Goal: Check status: Check status

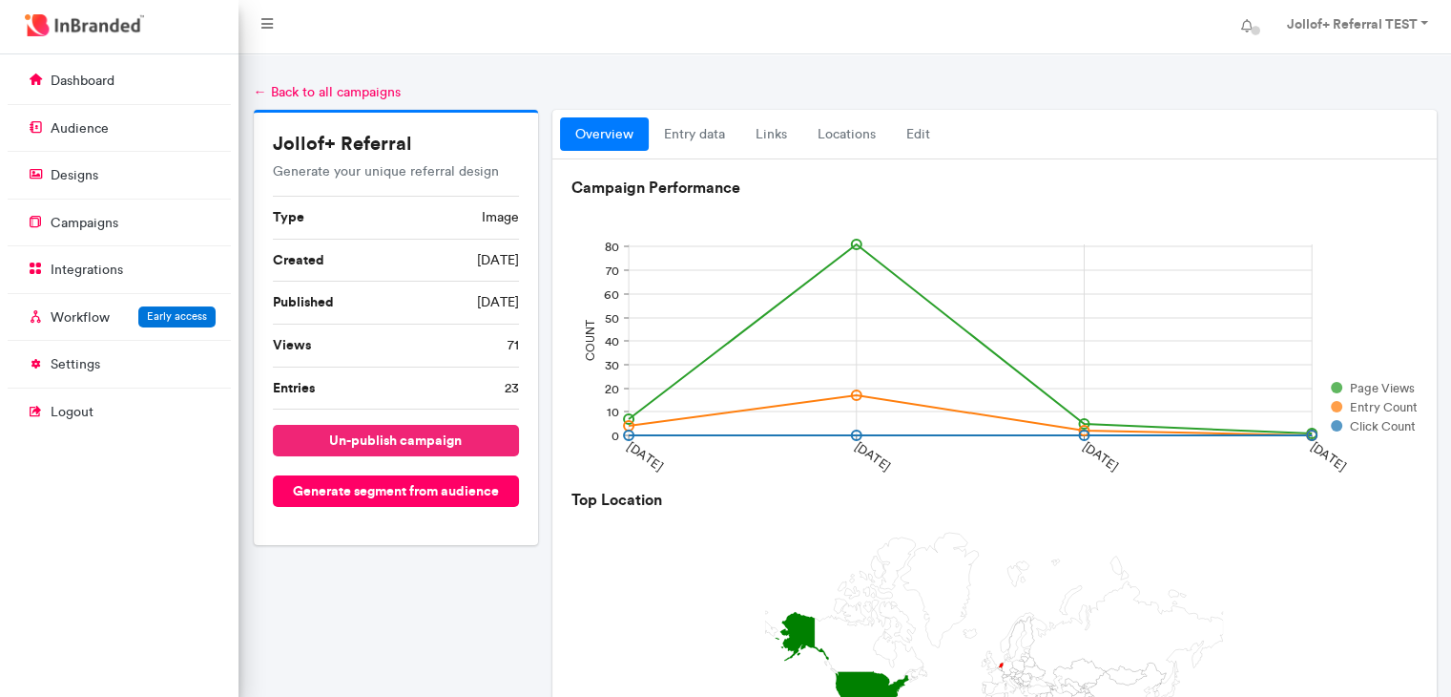
scroll to position [9, 0]
click at [687, 137] on link "entry data" at bounding box center [695, 134] width 92 height 34
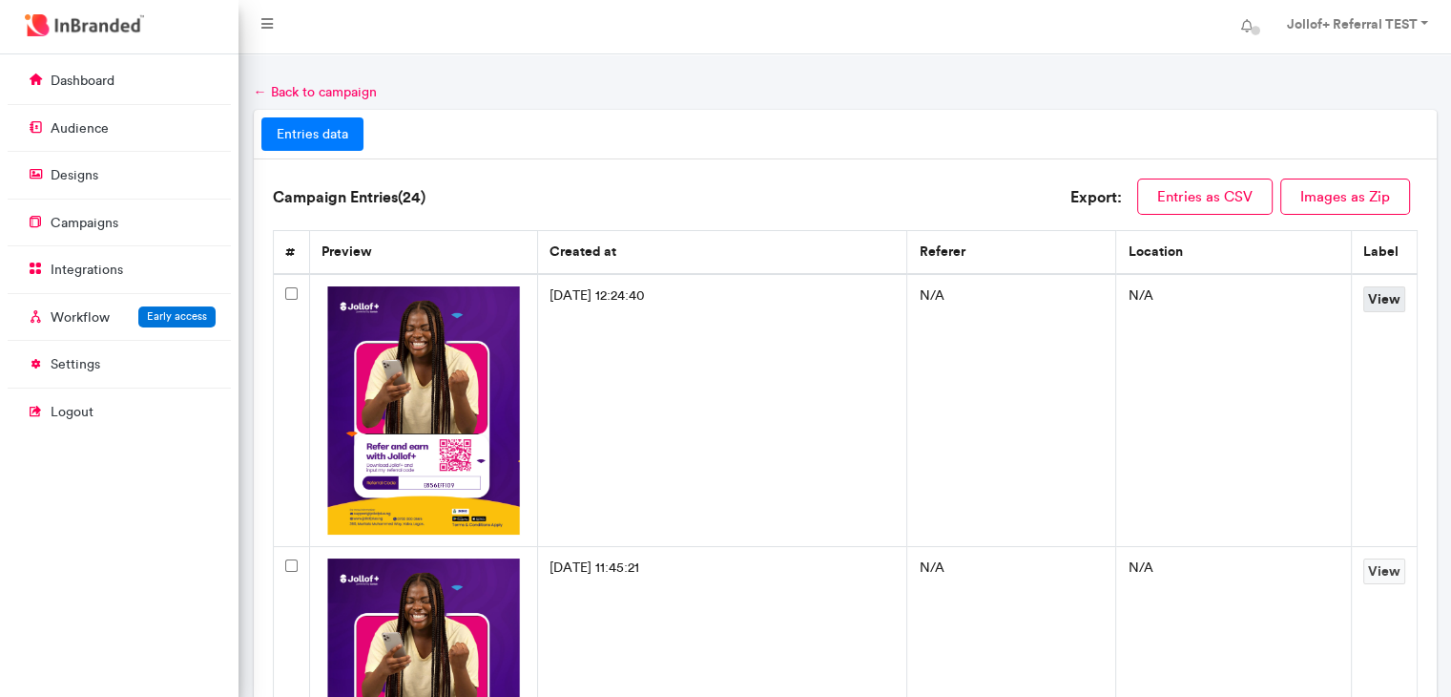
click at [1393, 293] on link "View" at bounding box center [1385, 299] width 42 height 26
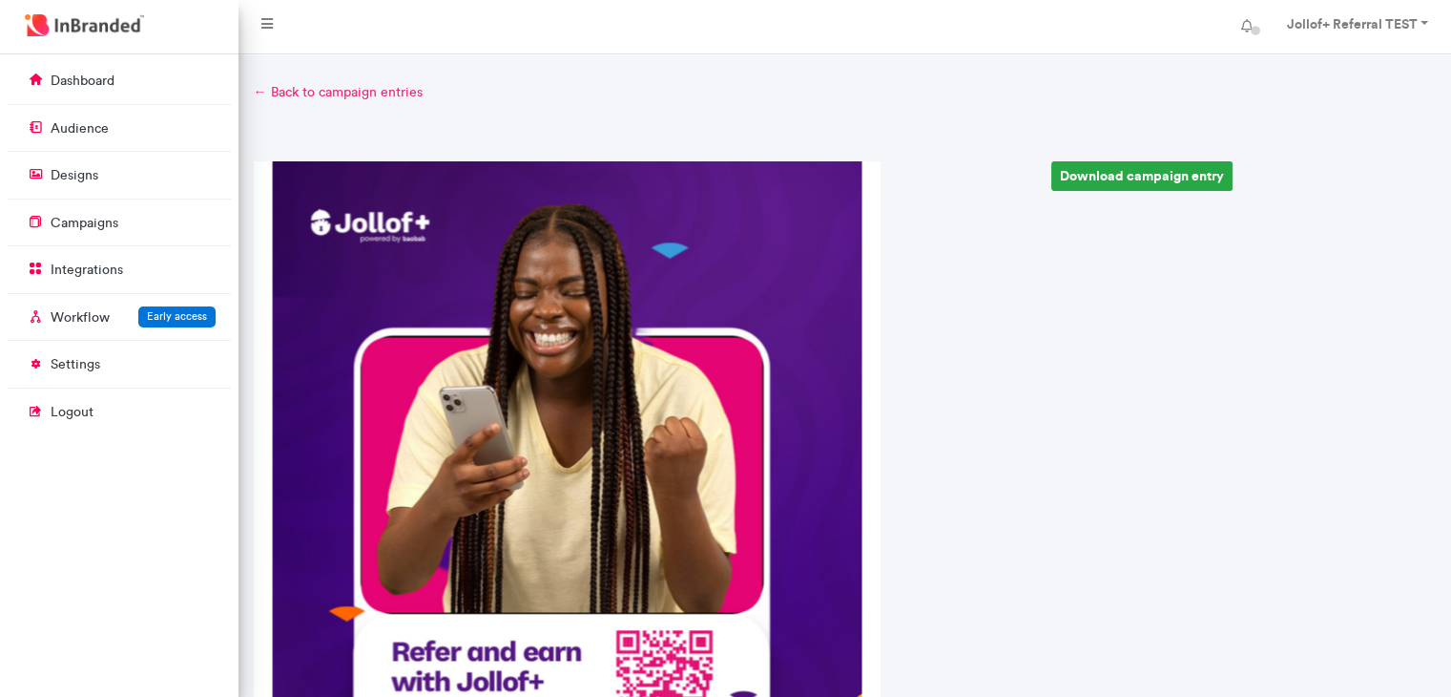
click at [259, 93] on link "← Back to campaign entries" at bounding box center [845, 92] width 1183 height 19
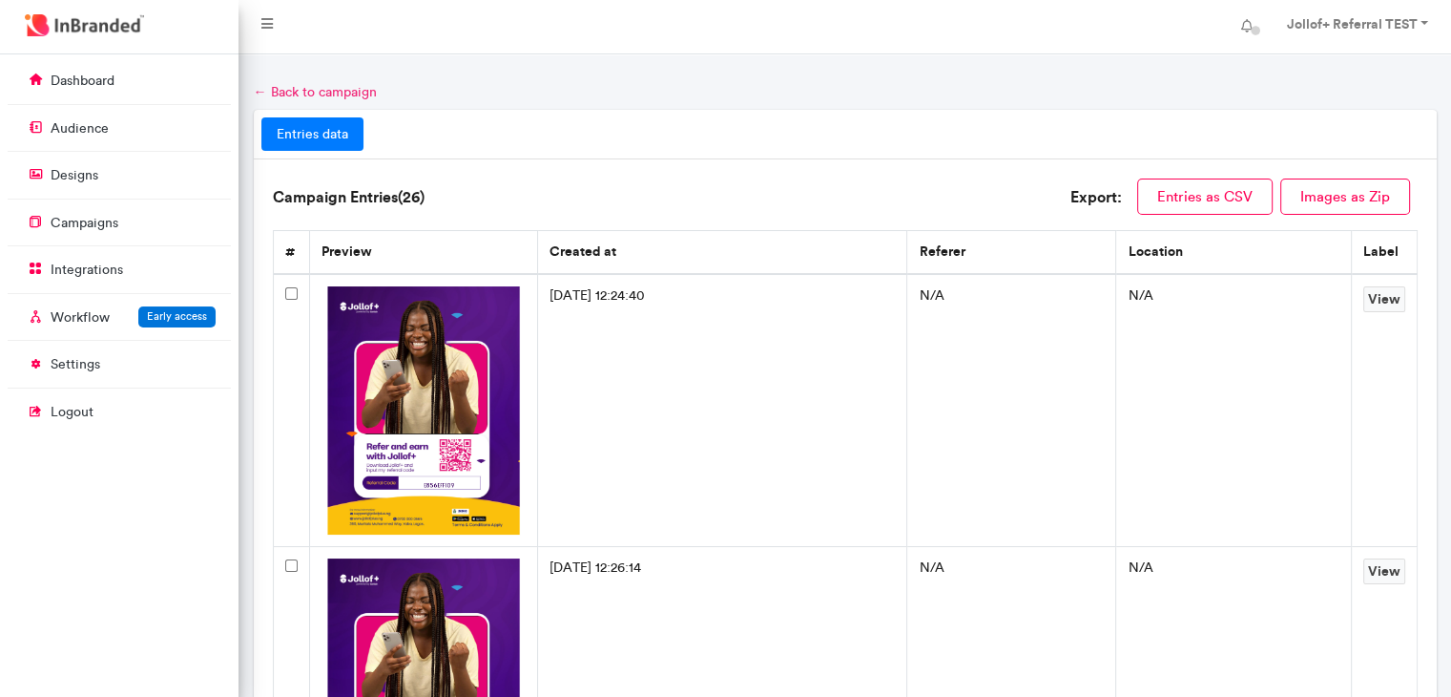
click at [256, 88] on link "← Back to campaign" at bounding box center [315, 92] width 123 height 16
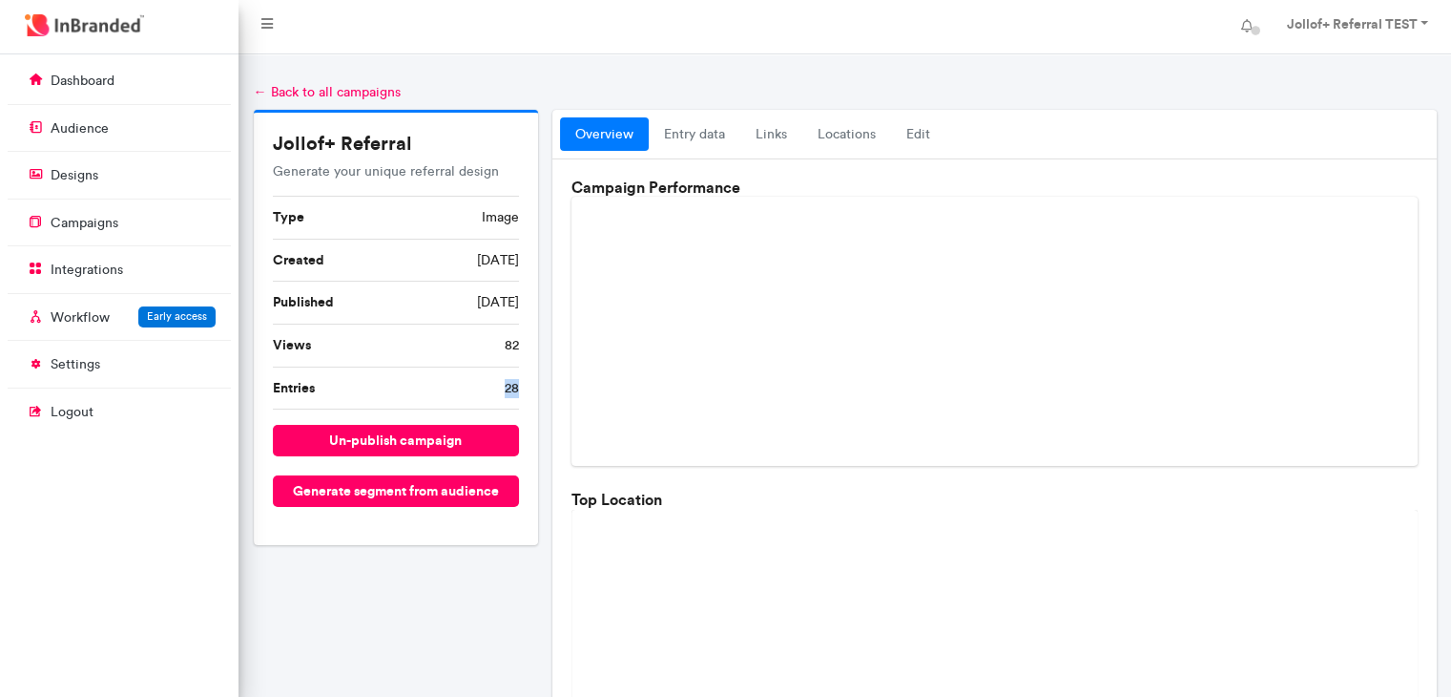
drag, startPoint x: 505, startPoint y: 381, endPoint x: 517, endPoint y: 383, distance: 12.6
click at [517, 383] on span "28" at bounding box center [512, 388] width 14 height 19
